Goal: Task Accomplishment & Management: Manage account settings

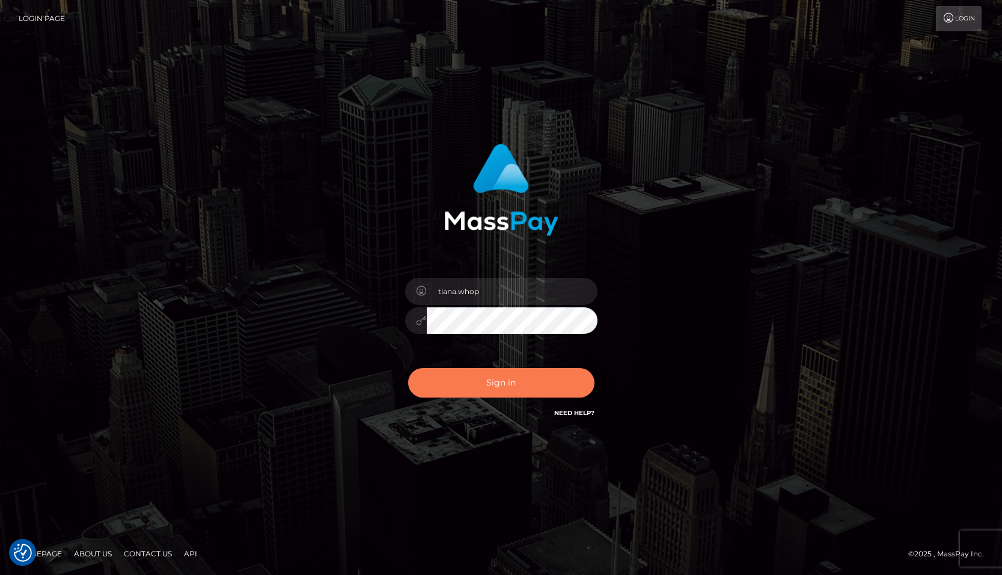
click at [487, 396] on button "Sign in" at bounding box center [501, 382] width 186 height 29
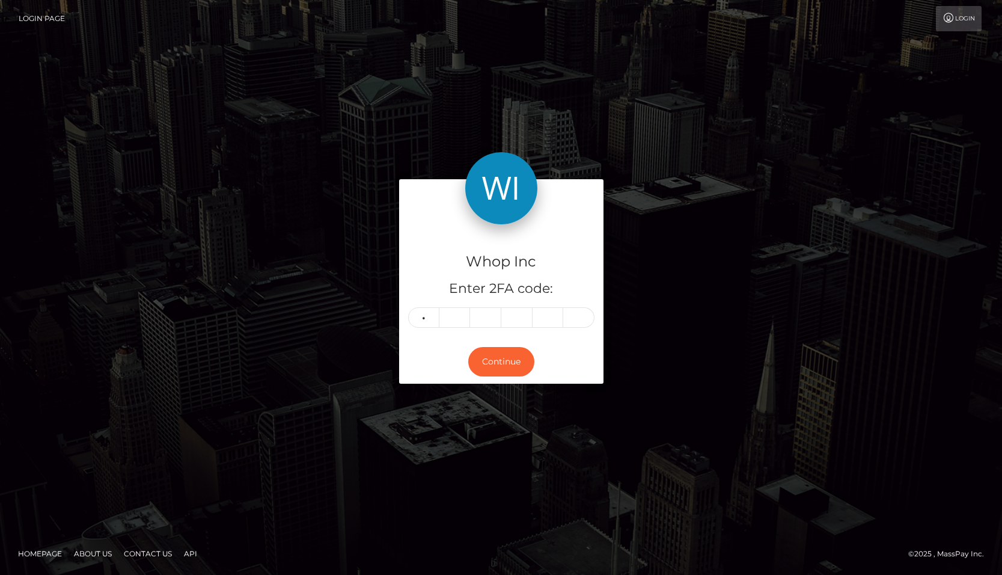
type input "7"
type input "3"
type input "7"
type input "8"
type input "2"
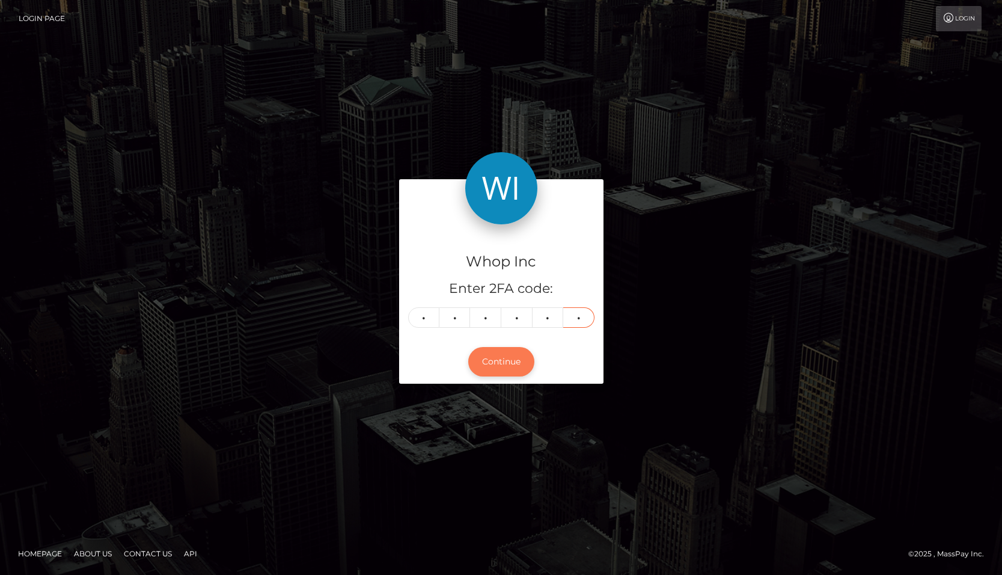
type input "6"
click at [503, 370] on button "Continue" at bounding box center [501, 361] width 66 height 29
click at [492, 369] on button "Continue" at bounding box center [501, 361] width 66 height 29
click at [435, 314] on input "7" at bounding box center [423, 317] width 31 height 20
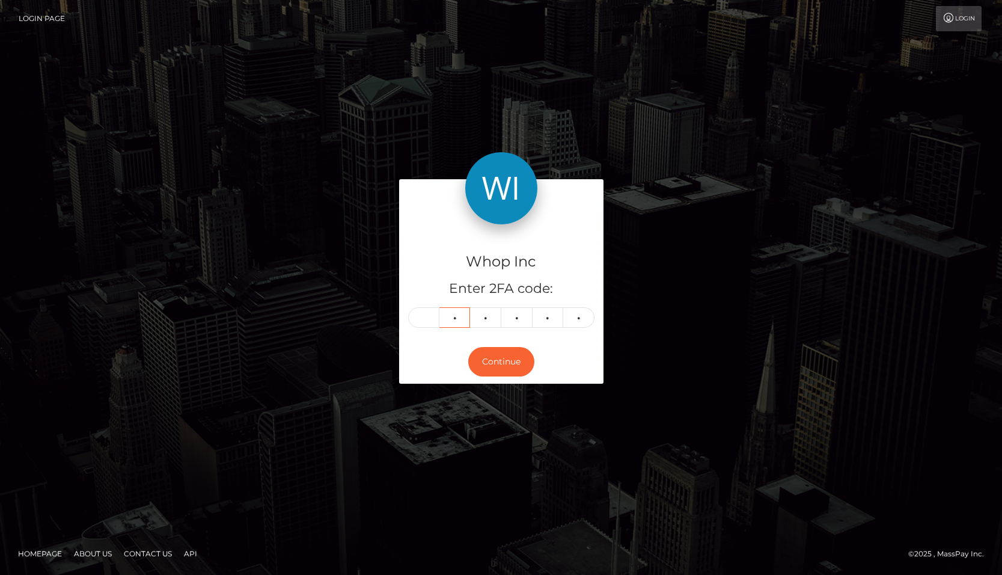
click at [441, 314] on input "3" at bounding box center [454, 317] width 31 height 20
click at [494, 320] on input "7" at bounding box center [485, 317] width 31 height 20
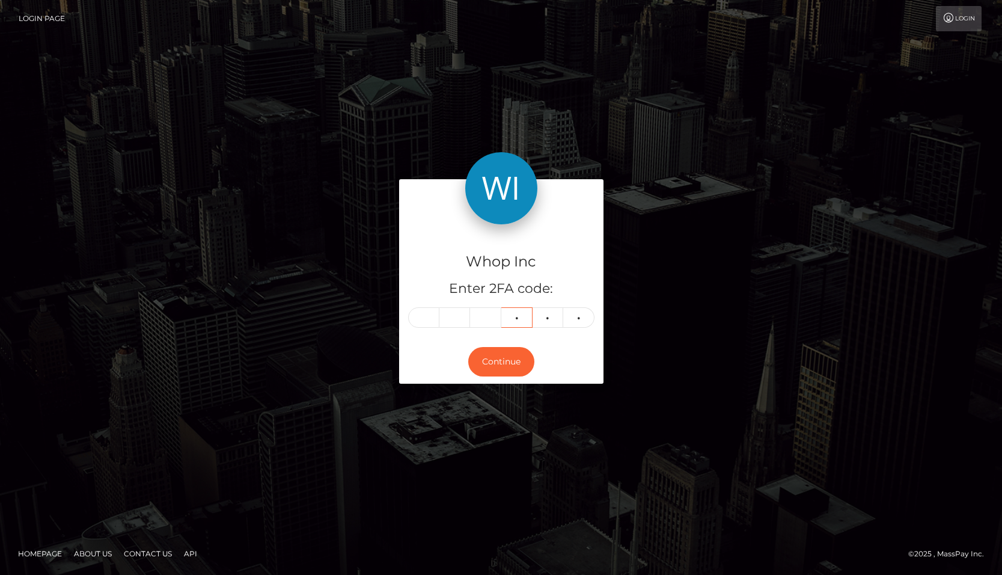
click at [524, 321] on input "8" at bounding box center [516, 317] width 31 height 20
click at [559, 321] on input "2" at bounding box center [548, 317] width 31 height 20
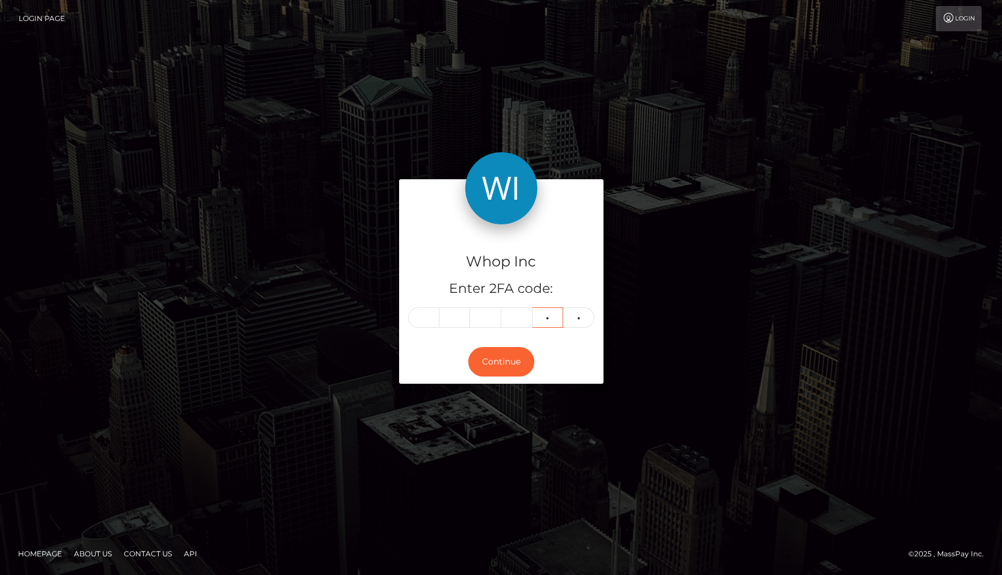
click at [559, 321] on input "2" at bounding box center [548, 317] width 31 height 20
click at [591, 322] on input "6" at bounding box center [578, 317] width 31 height 20
type input "6"
type input "0"
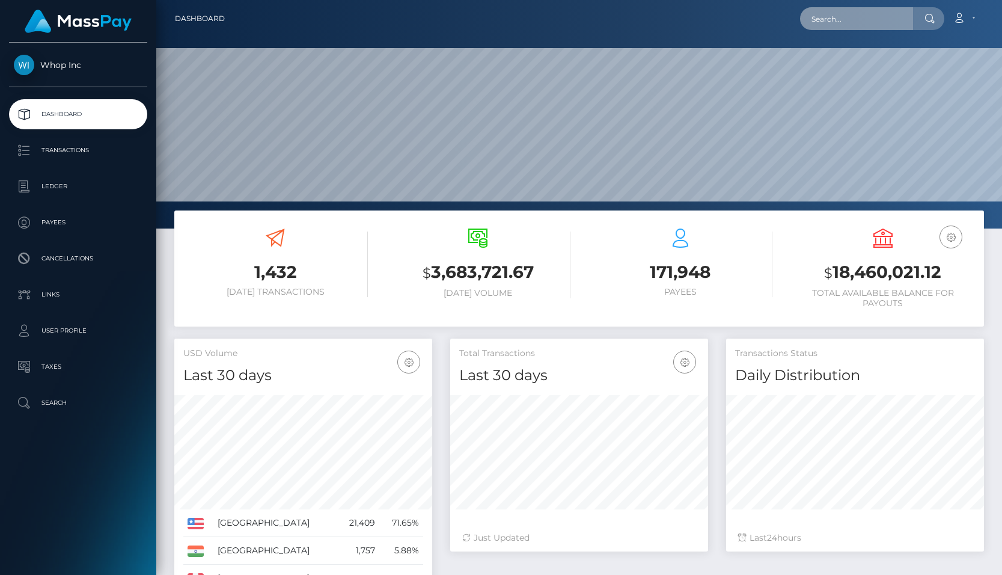
click at [848, 19] on input "text" at bounding box center [856, 18] width 113 height 23
click at [838, 14] on input "text" at bounding box center [856, 18] width 113 height 23
paste input "737826"
type input "737826"
click at [860, 20] on input "737826" at bounding box center [856, 18] width 113 height 23
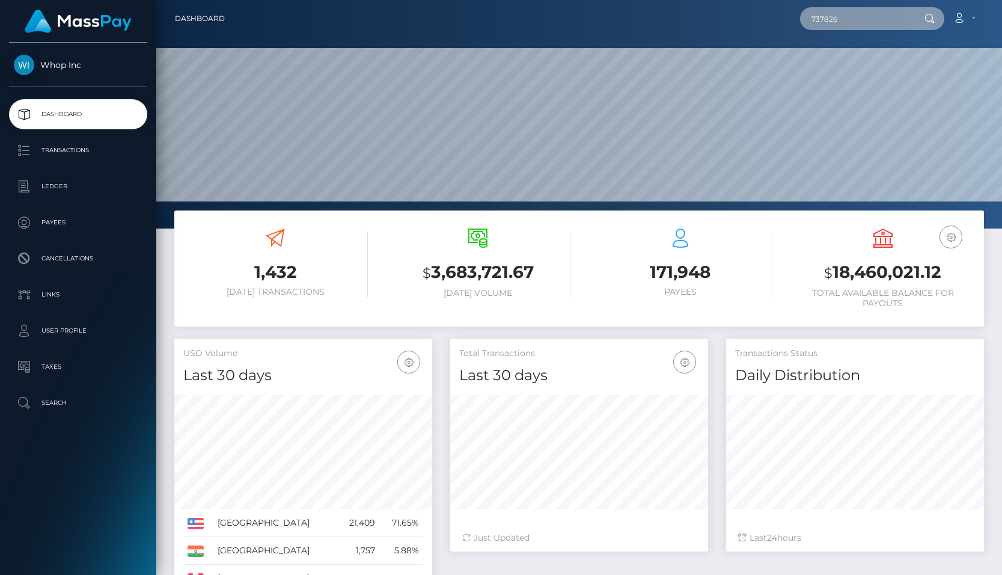
click at [860, 20] on input "737826" at bounding box center [856, 18] width 113 height 23
click at [849, 16] on input "text" at bounding box center [856, 18] width 113 height 23
paste input "poact_Zq9fI51cbpwG"
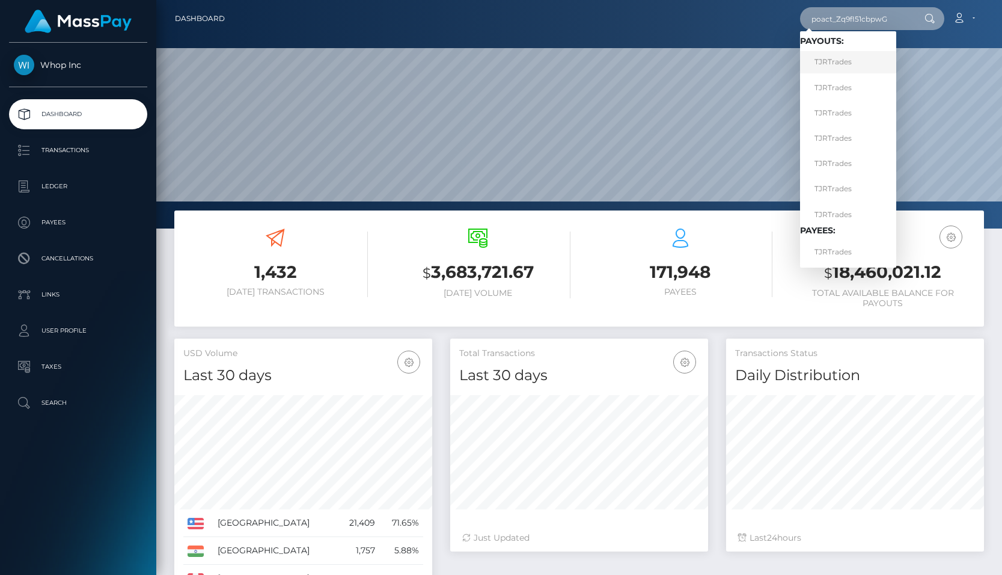
type input "poact_Zq9fI51cbpwG"
click at [867, 61] on link "TJRTrades" at bounding box center [848, 62] width 96 height 22
